Goal: Find specific page/section: Find specific page/section

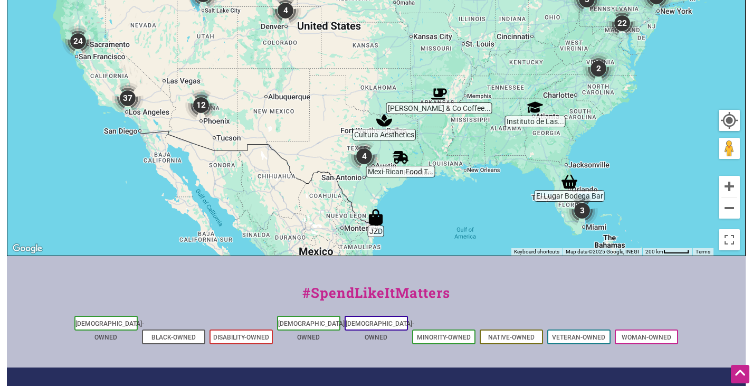
scroll to position [317, 0]
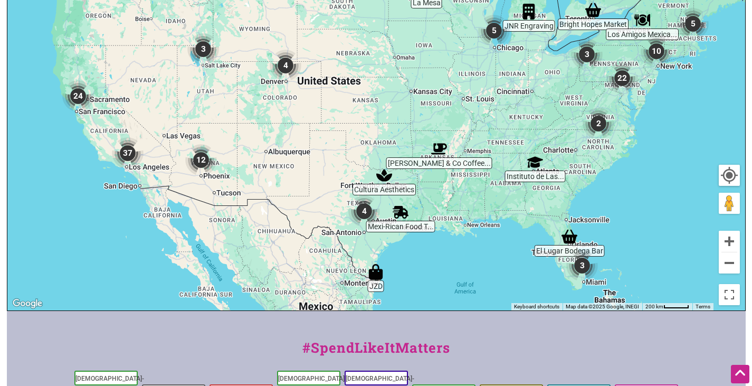
click at [547, 238] on div "To navigate, press the arrow keys." at bounding box center [376, 105] width 738 height 411
click at [562, 238] on img "El Lugar Bodega Bar" at bounding box center [570, 237] width 16 height 16
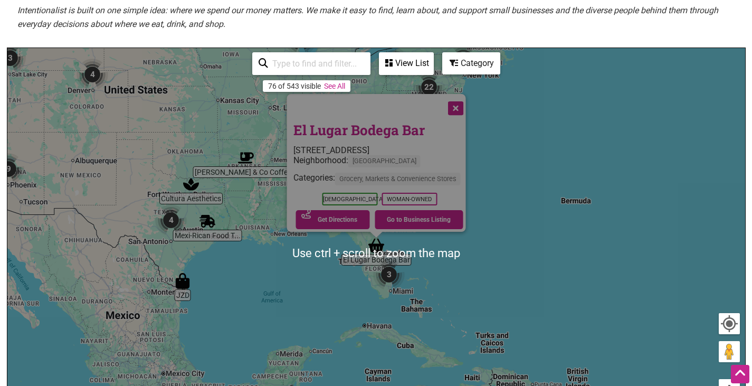
scroll to position [0, 0]
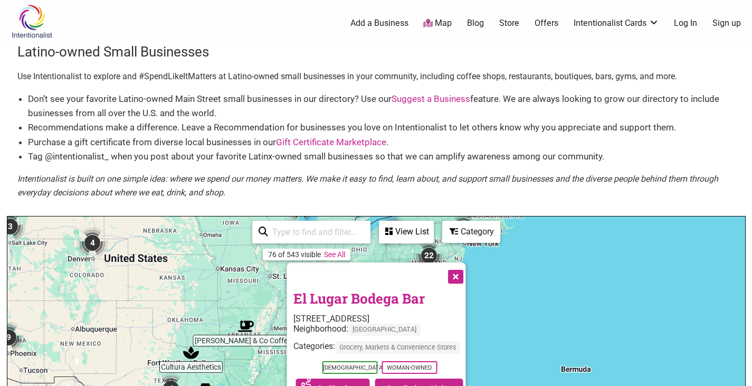
click at [434, 20] on link "Map" at bounding box center [437, 23] width 29 height 12
click at [334, 228] on input "search" at bounding box center [316, 232] width 96 height 21
click at [466, 275] on button "Close" at bounding box center [454, 275] width 26 height 26
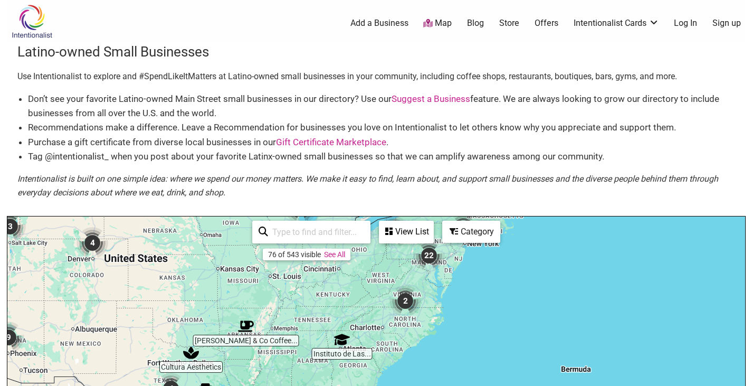
click at [281, 233] on input "search" at bounding box center [316, 232] width 96 height 21
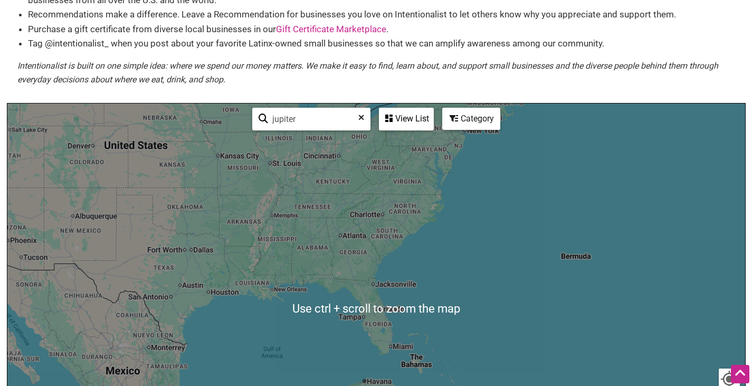
scroll to position [53, 0]
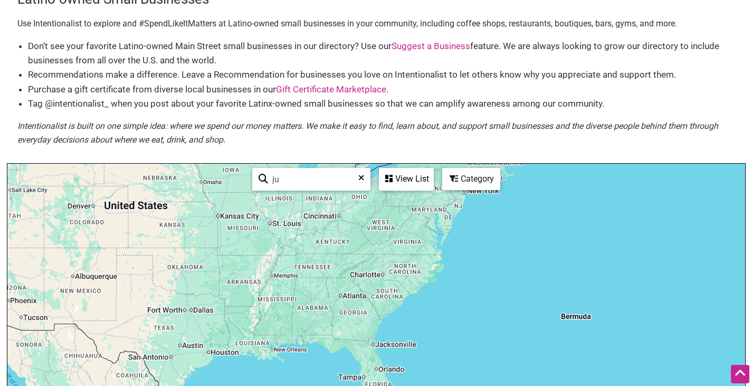
type input "j"
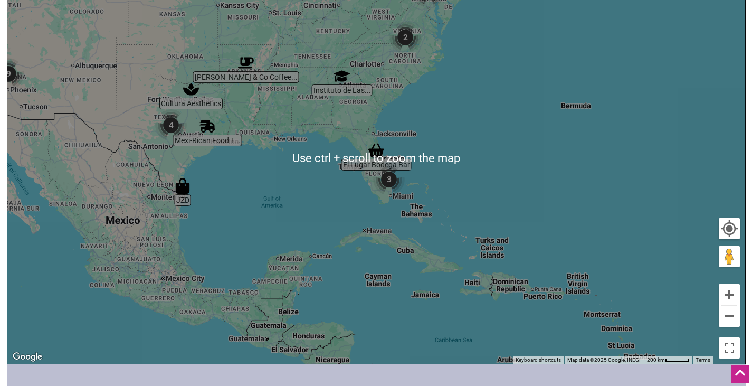
scroll to position [264, 0]
click at [736, 293] on button "Zoom in" at bounding box center [729, 293] width 21 height 21
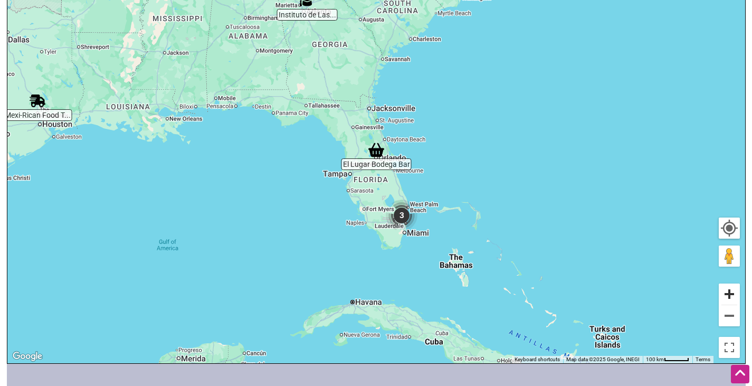
click at [736, 293] on button "Zoom in" at bounding box center [729, 293] width 21 height 21
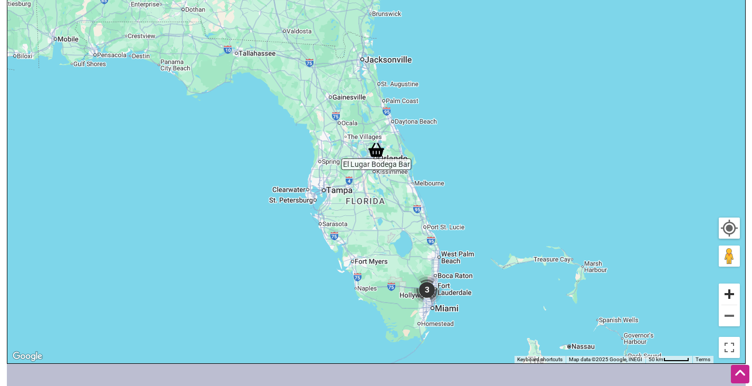
click at [736, 293] on button "Zoom in" at bounding box center [729, 293] width 21 height 21
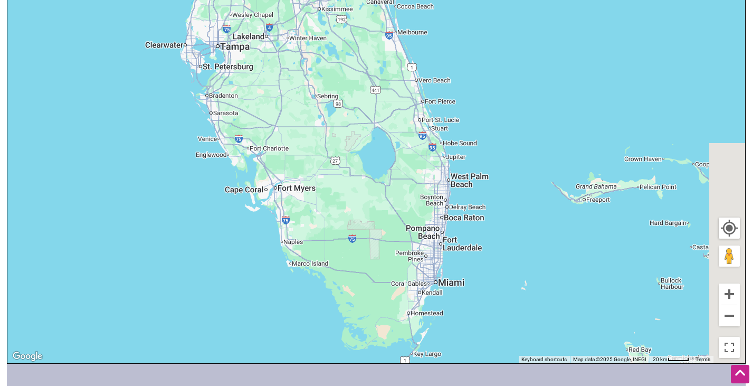
drag, startPoint x: 532, startPoint y: 246, endPoint x: 474, endPoint y: 65, distance: 190.0
click at [475, 65] on div "To navigate, press the arrow keys." at bounding box center [376, 157] width 738 height 411
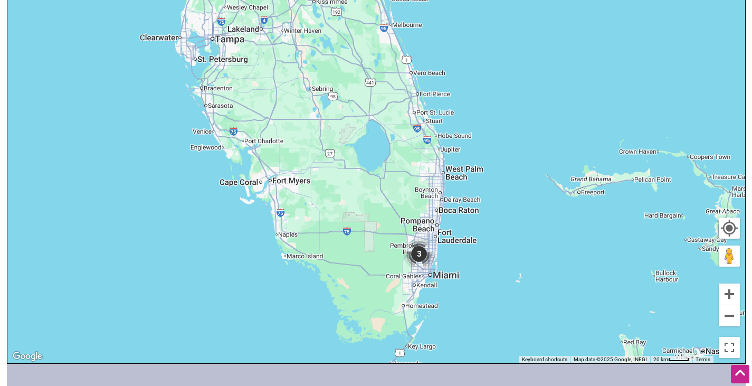
click at [422, 258] on img "3" at bounding box center [419, 254] width 32 height 32
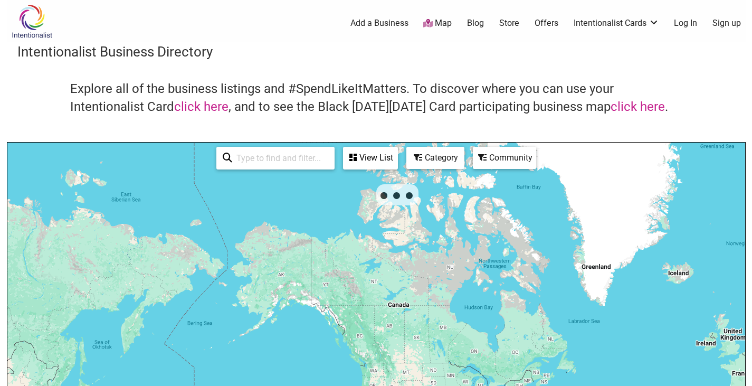
click at [244, 170] on div "See All View List Sorry...nothing found." at bounding box center [307, 158] width 190 height 31
click at [247, 163] on input "search" at bounding box center [280, 158] width 96 height 21
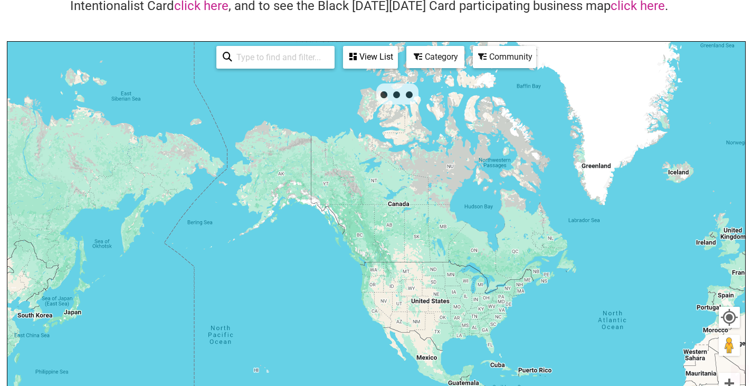
scroll to position [106, 0]
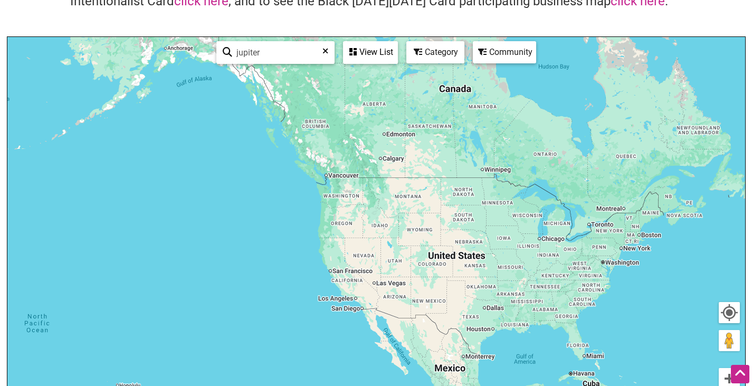
click at [288, 52] on input "jupiter" at bounding box center [280, 52] width 96 height 21
type input "j"
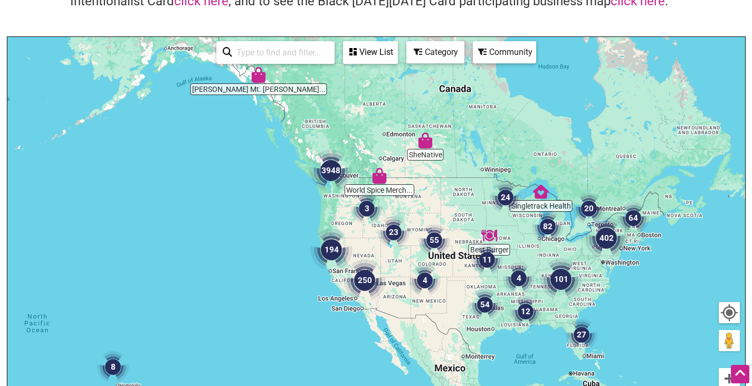
click at [370, 46] on div "View List" at bounding box center [370, 52] width 53 height 20
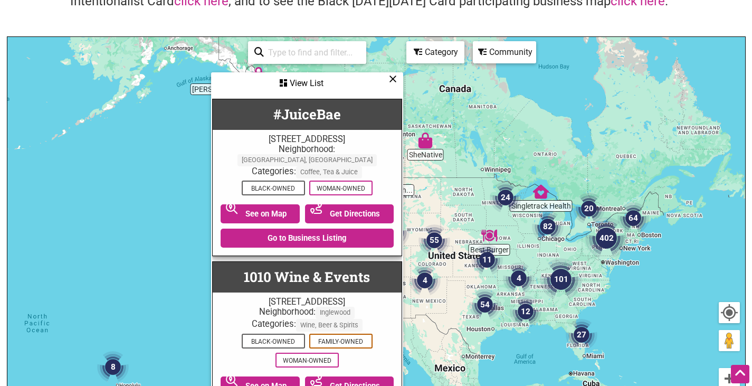
click at [421, 48] on icon at bounding box center [418, 52] width 8 height 8
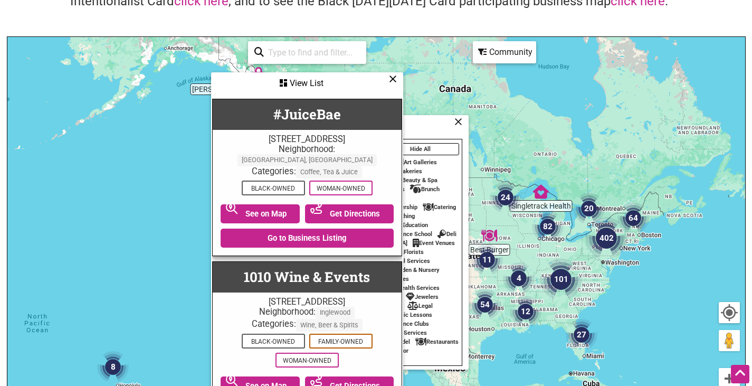
click at [396, 79] on icon at bounding box center [393, 79] width 8 height 1
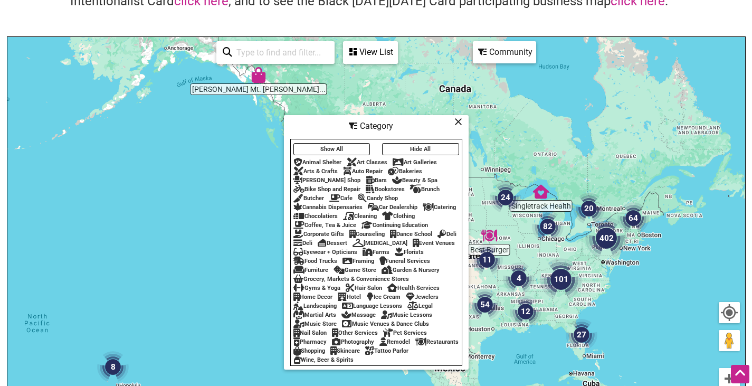
click at [460, 122] on icon at bounding box center [458, 121] width 8 height 1
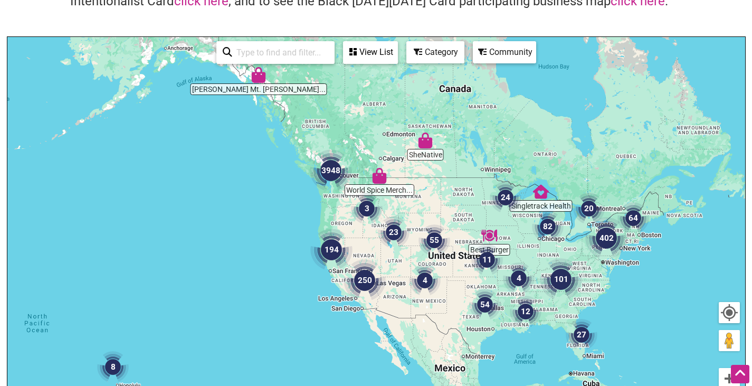
click at [397, 46] on div "Community" at bounding box center [370, 52] width 53 height 20
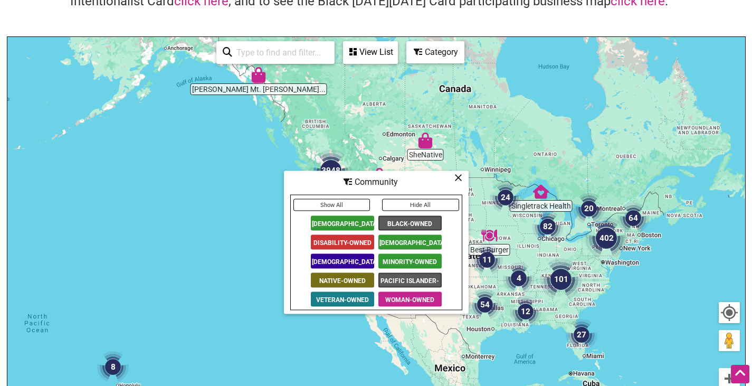
click at [461, 178] on icon at bounding box center [458, 177] width 8 height 1
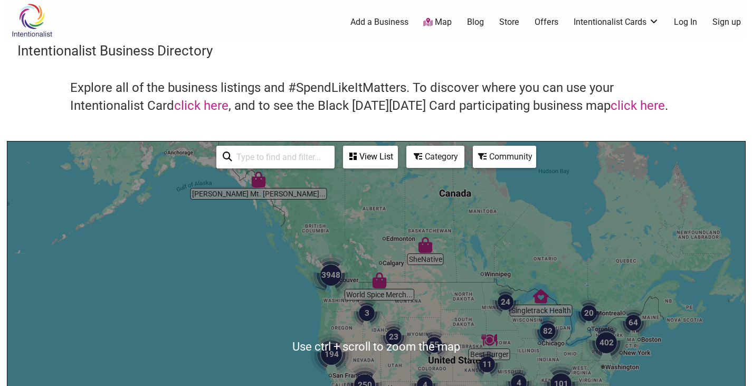
scroll to position [0, 0]
